Goal: Book appointment/travel/reservation

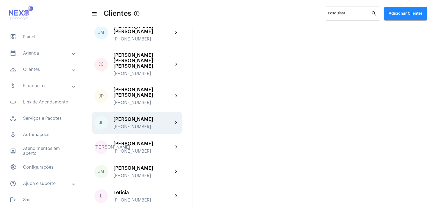
scroll to position [339, 0]
click at [130, 116] on div "[PERSON_NAME] [PHONE_NUMBER]" at bounding box center [143, 122] width 60 height 13
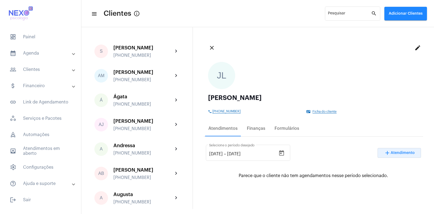
click at [393, 153] on span "Atendimento" at bounding box center [403, 153] width 24 height 4
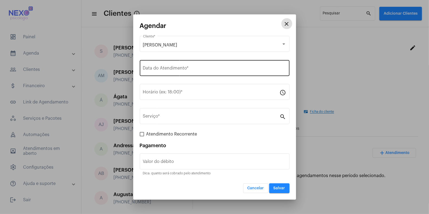
click at [197, 70] on input "Data do Atendimento *" at bounding box center [214, 69] width 143 height 5
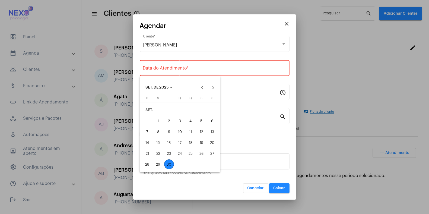
click at [170, 164] on div "30" at bounding box center [169, 164] width 10 height 10
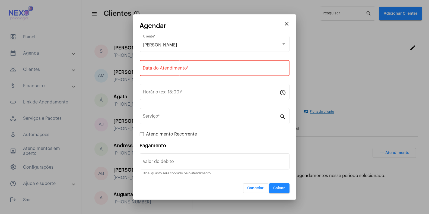
type input "[DATE]"
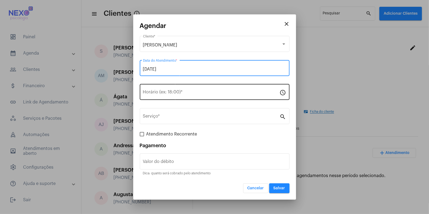
click at [167, 93] on input "Horário (ex: 18:00) *" at bounding box center [211, 93] width 137 height 5
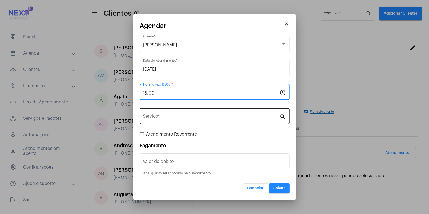
type input "16:00"
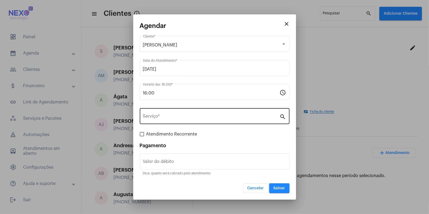
click at [164, 113] on div "Serviço *" at bounding box center [211, 115] width 137 height 17
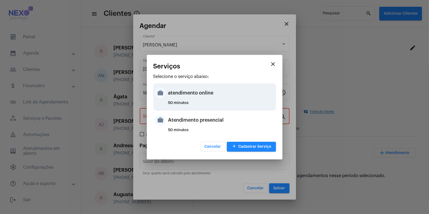
click at [168, 95] on div "atendimento online" at bounding box center [221, 93] width 106 height 16
type input "atendimento online"
type input "R$ 150"
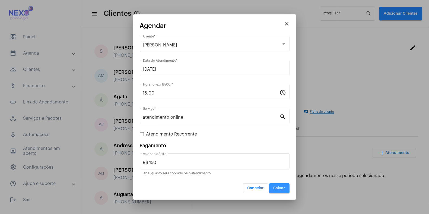
click at [281, 186] on button "Salvar" at bounding box center [279, 188] width 20 height 10
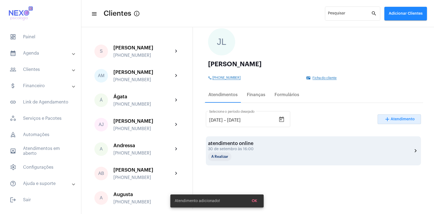
click at [247, 146] on div "atendimento online 30 de setembro às 16:00 A Realizar" at bounding box center [235, 150] width 54 height 20
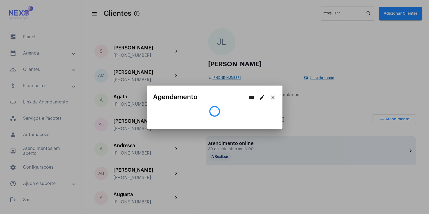
scroll to position [34, 0]
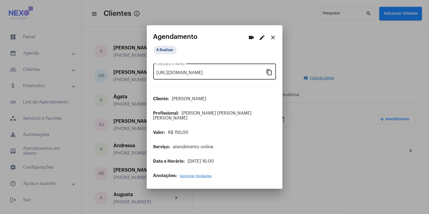
click at [269, 75] on mat-icon "content_copy" at bounding box center [269, 72] width 7 height 7
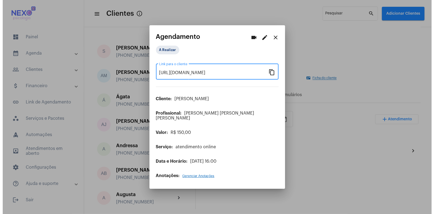
scroll to position [0, 0]
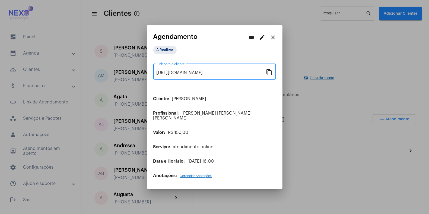
click at [272, 41] on mat-icon "close" at bounding box center [273, 37] width 7 height 7
